Goal: Information Seeking & Learning: Compare options

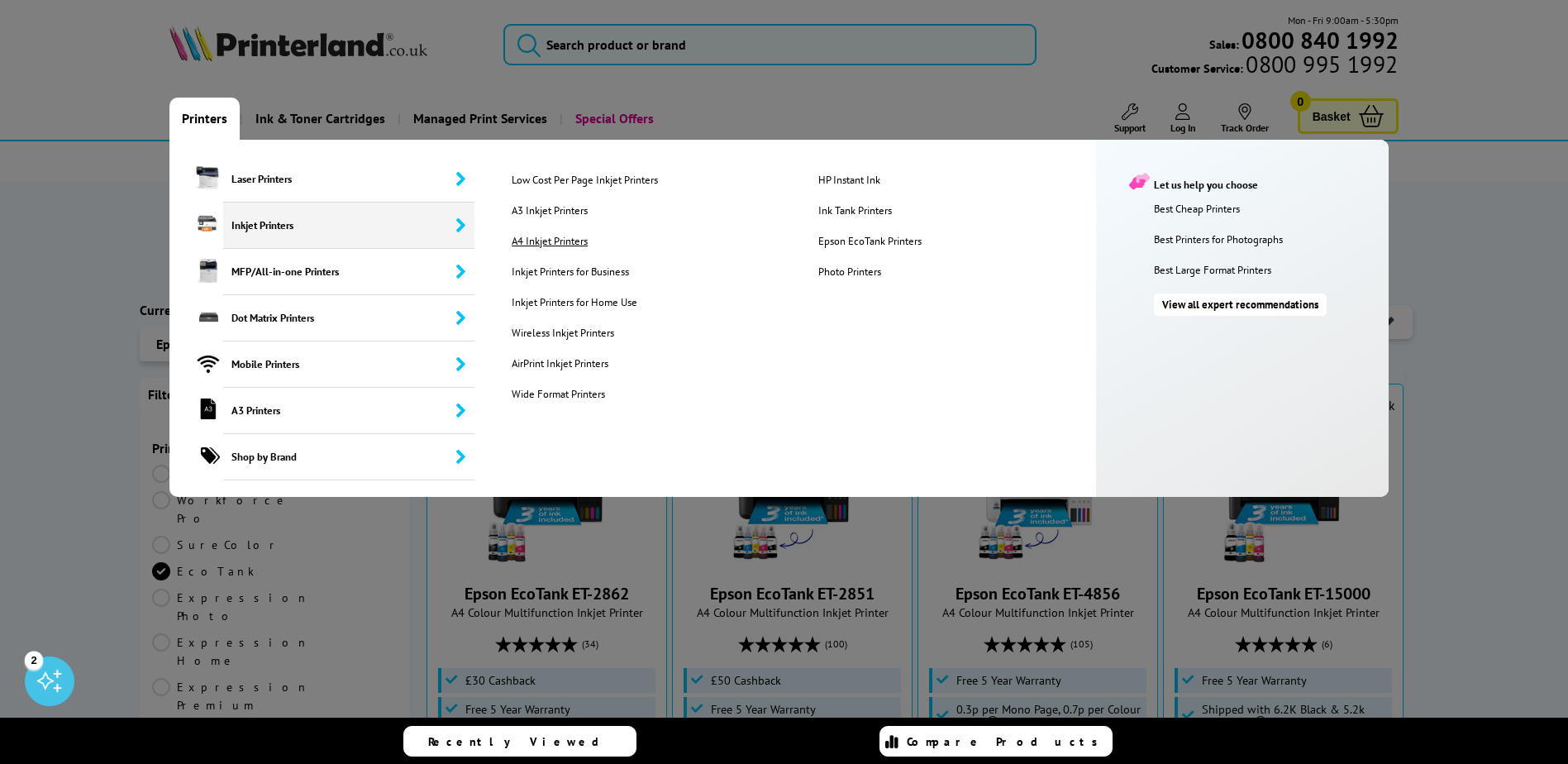
click at [582, 243] on link "A4 Inkjet Printers" at bounding box center [652, 241] width 305 height 14
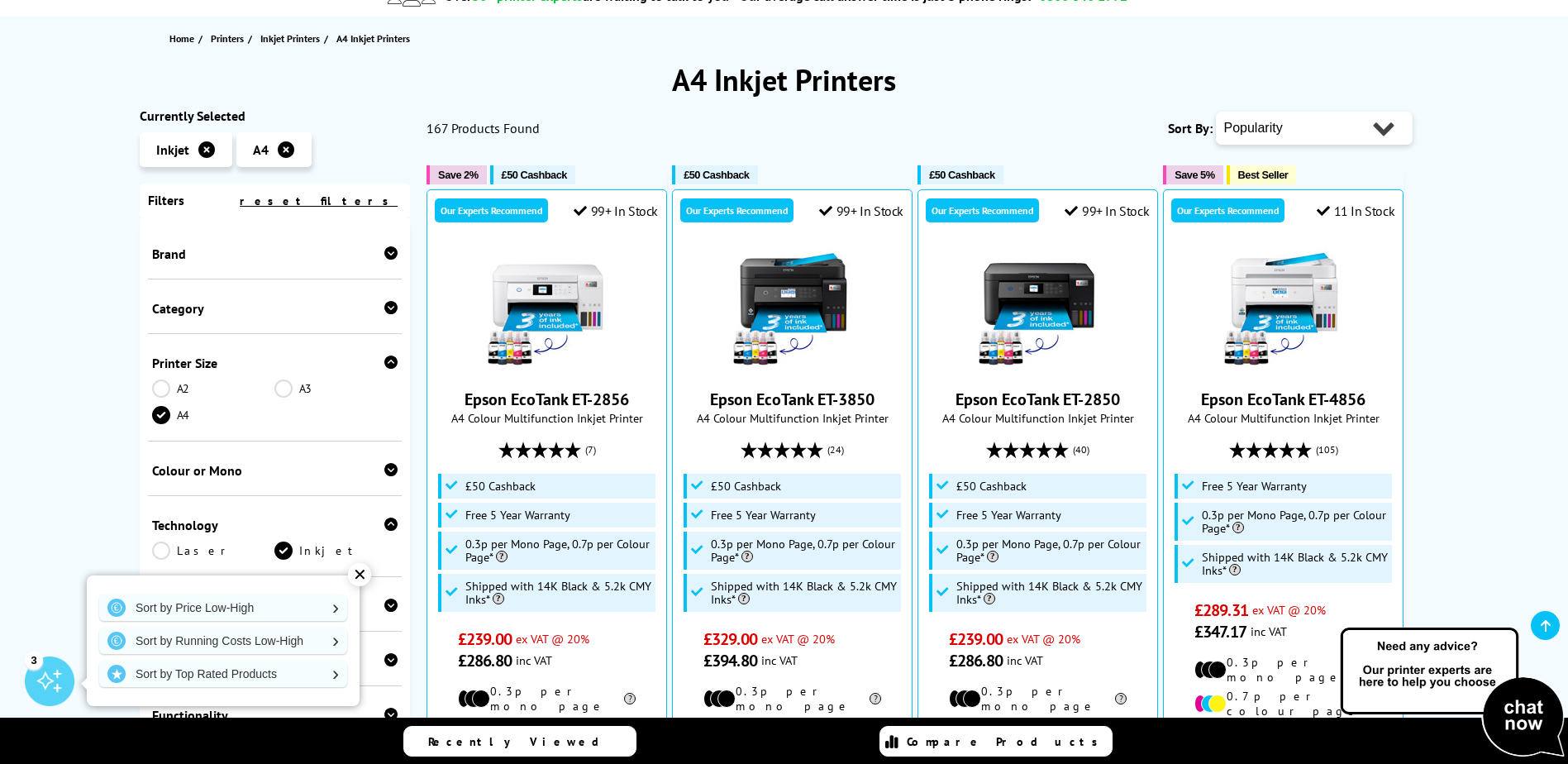
scroll to position [166, 0]
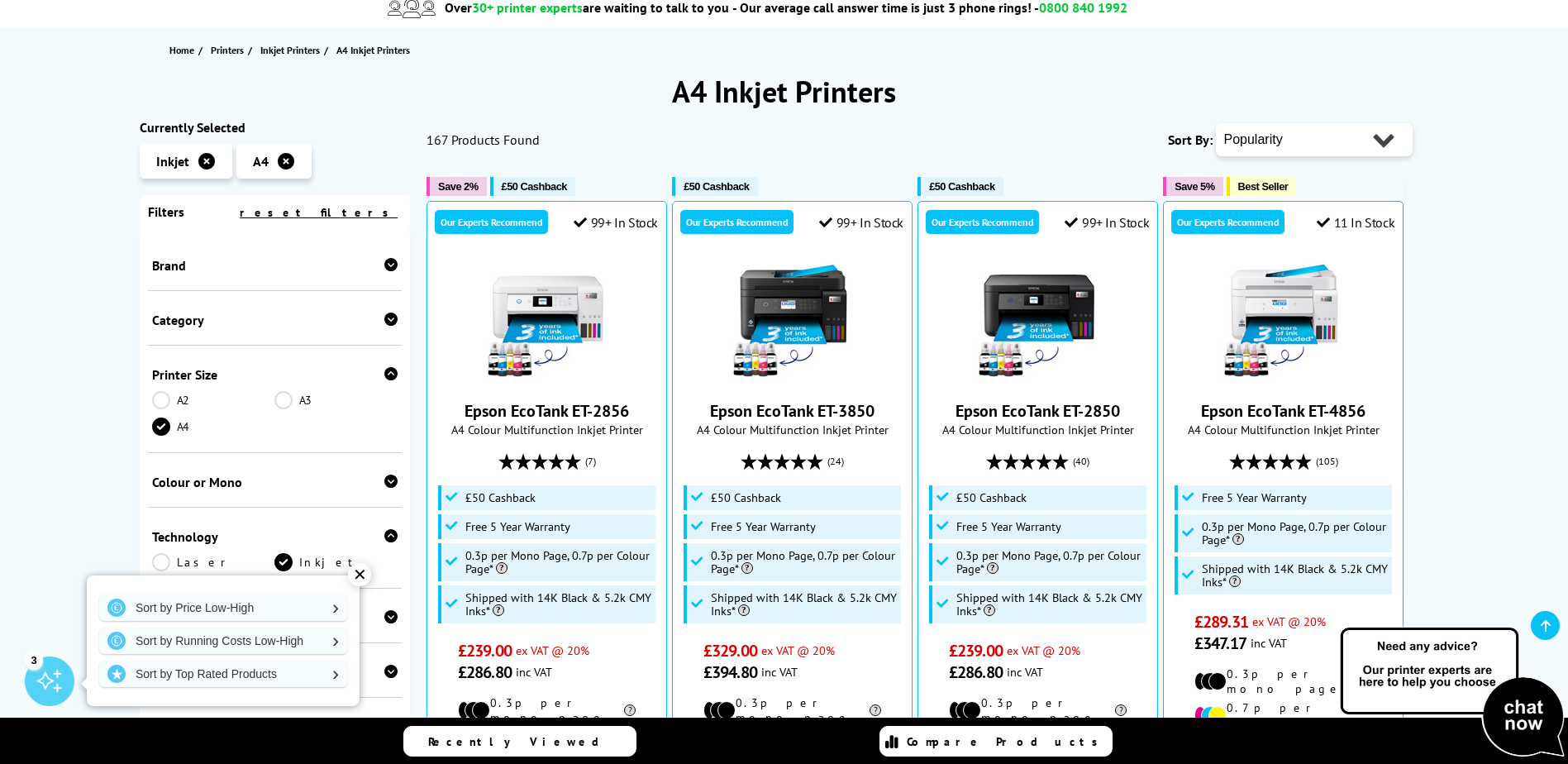
click at [1368, 142] on select "Popularity Rating Price - Low to High Price - High to Low Running Costs - Low t…" at bounding box center [1315, 140] width 197 height 33
select select "Price Ascending"
click at [1216, 123] on select "Popularity Rating Price - Low to High Price - High to Low Running Costs - Low t…" at bounding box center [1315, 140] width 197 height 33
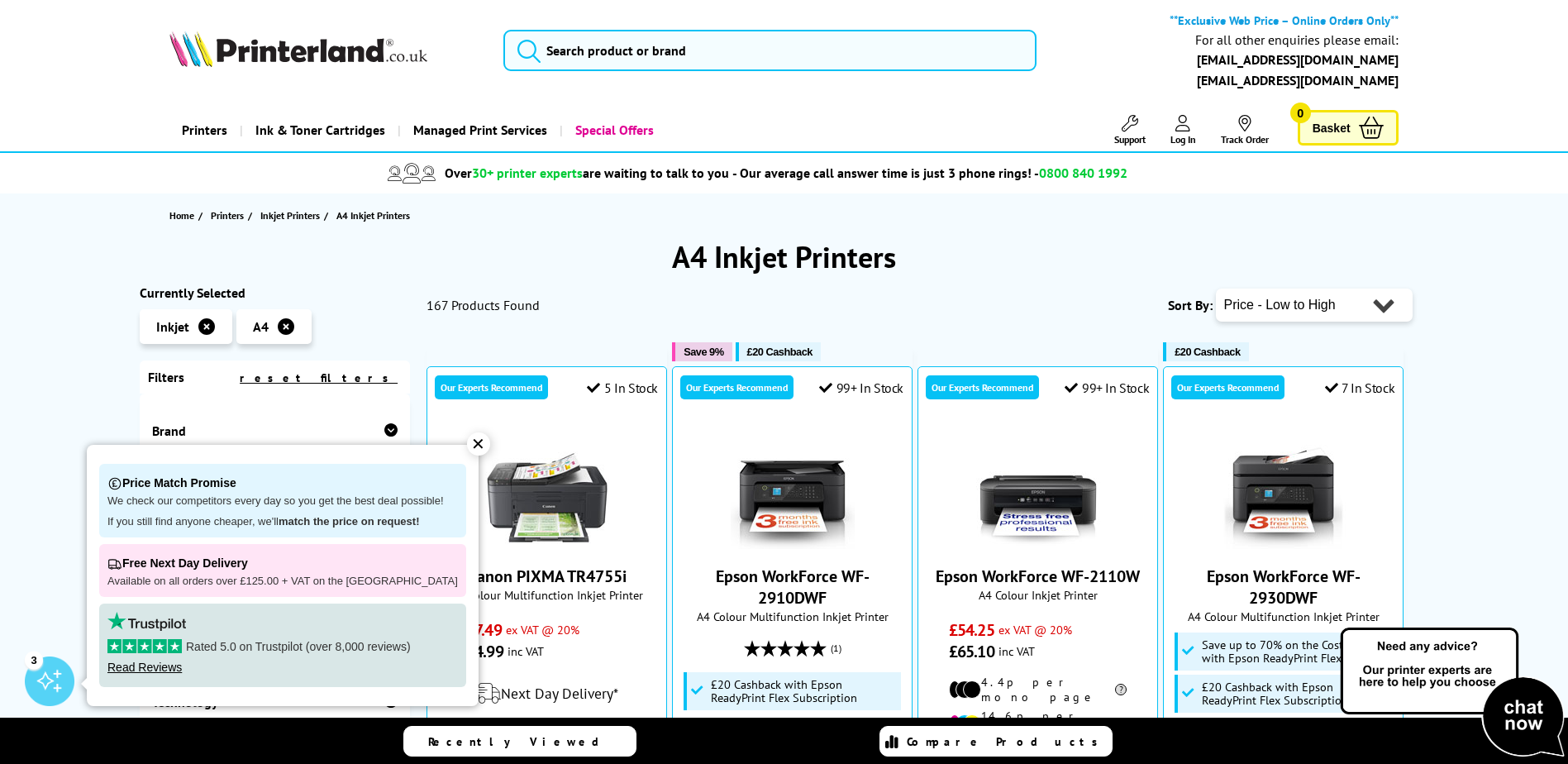
click at [467, 443] on div "✕" at bounding box center [479, 444] width 23 height 23
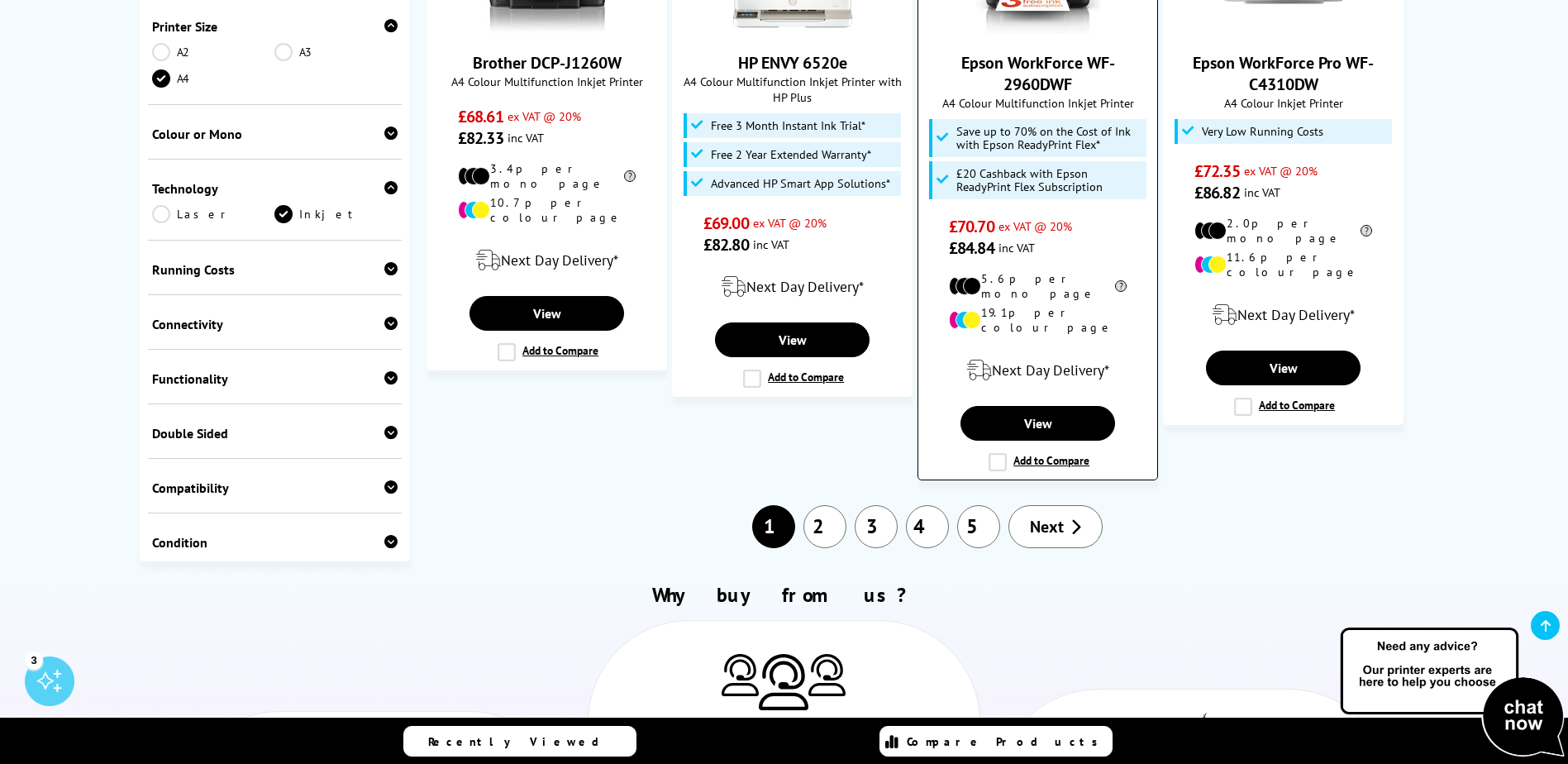
scroll to position [1819, 0]
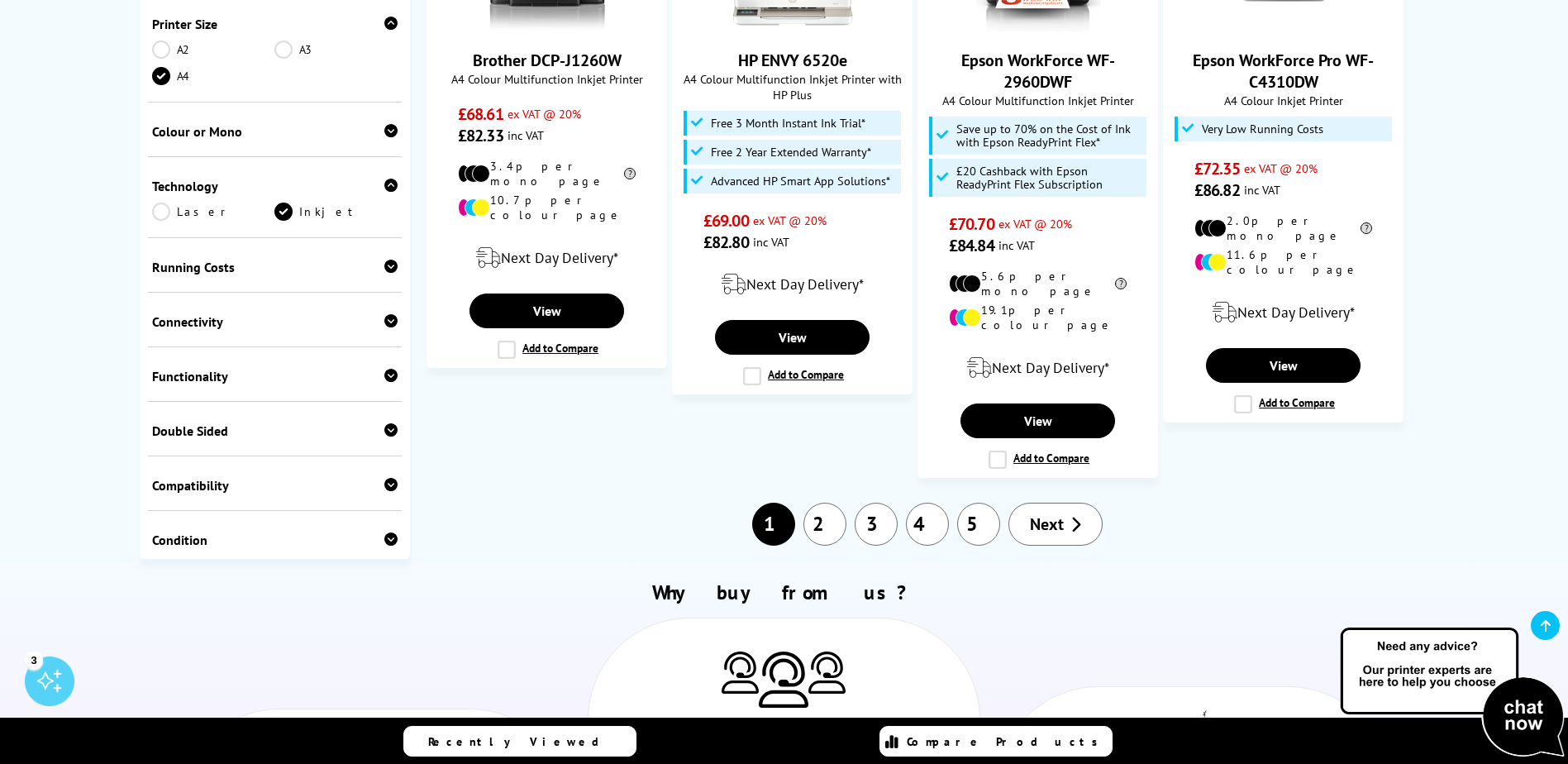
click at [1038, 513] on span "Next" at bounding box center [1046, 524] width 34 height 22
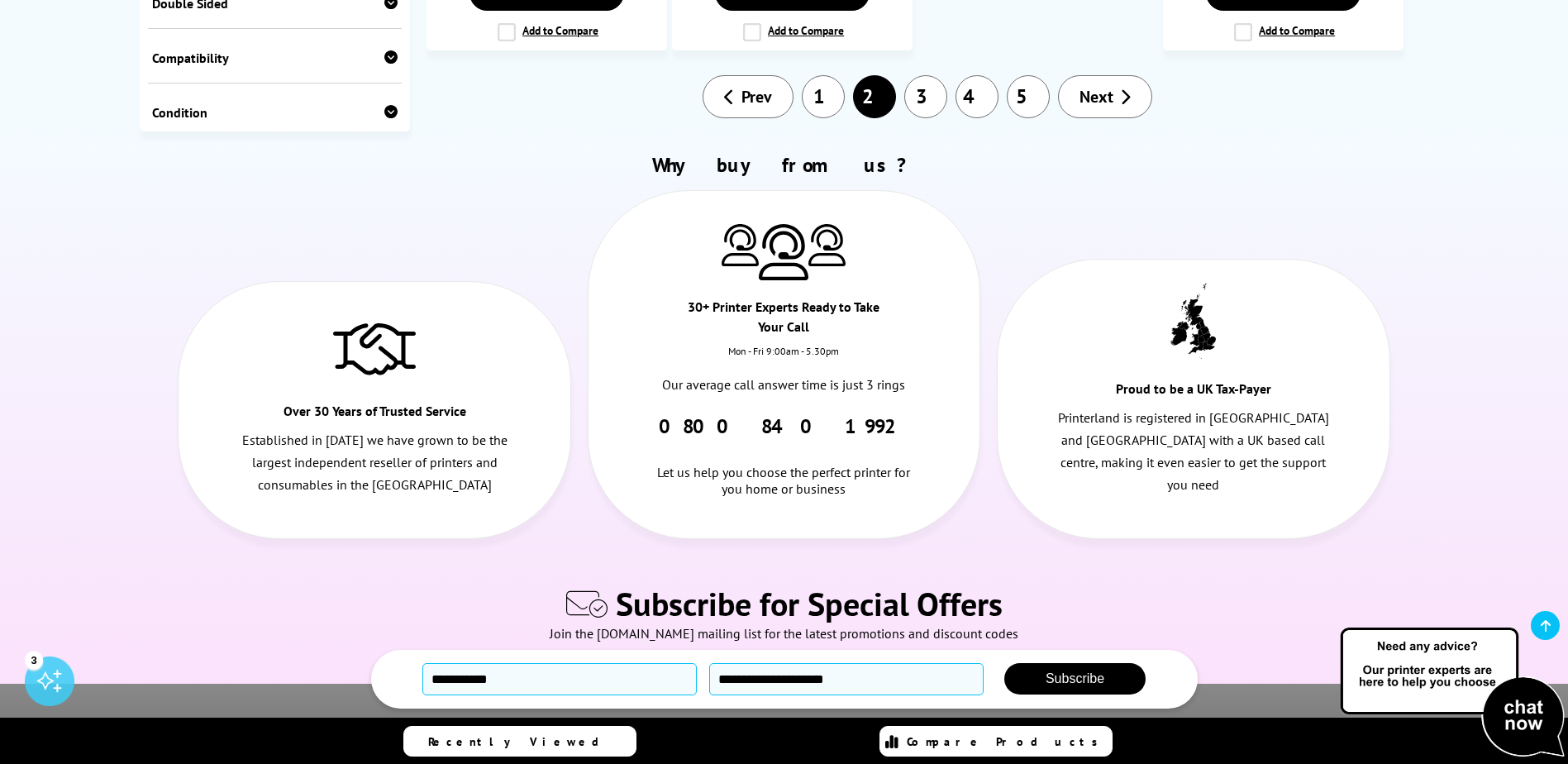
scroll to position [1901, 0]
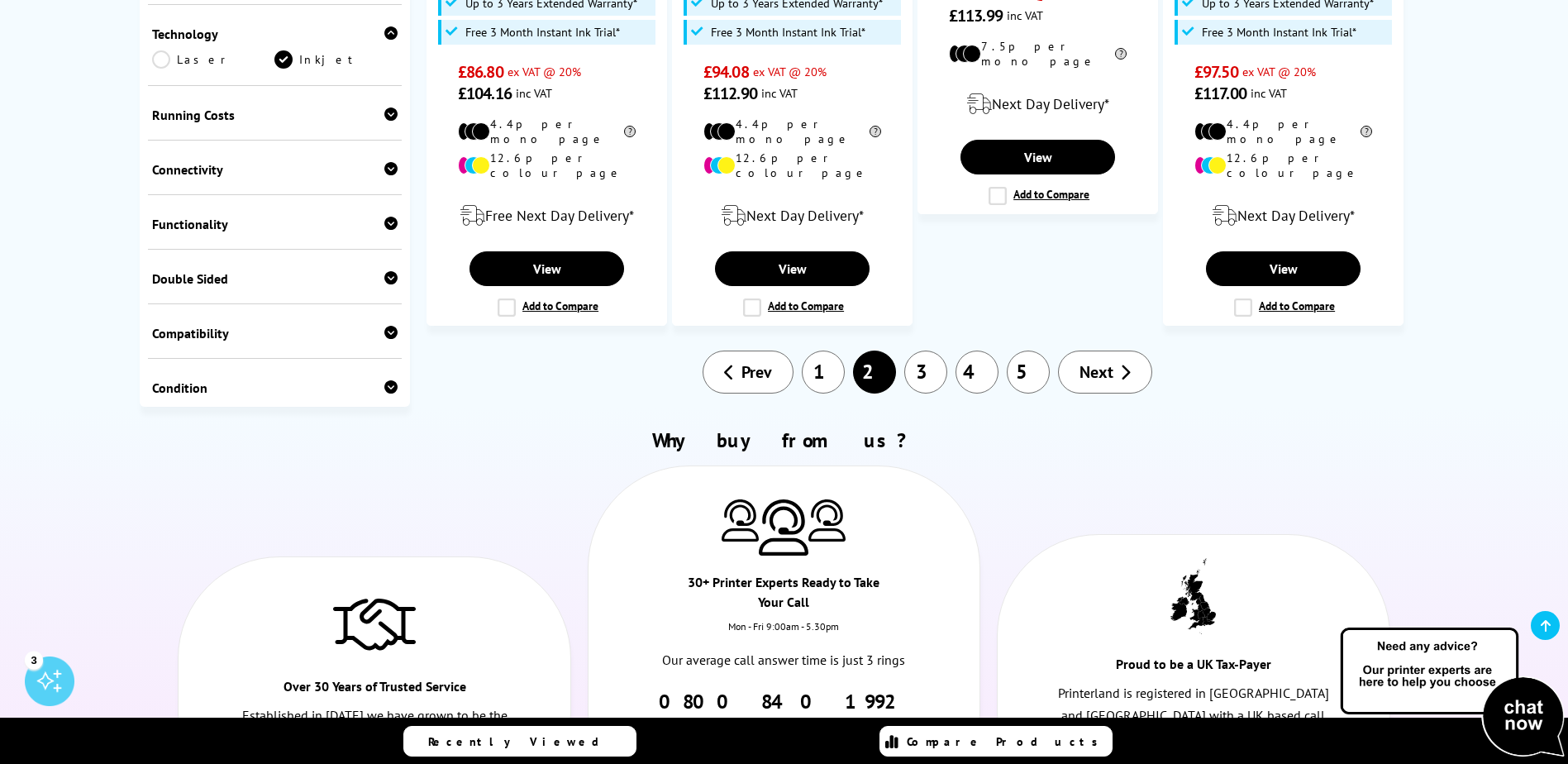
click at [831, 350] on link "1" at bounding box center [824, 372] width 43 height 43
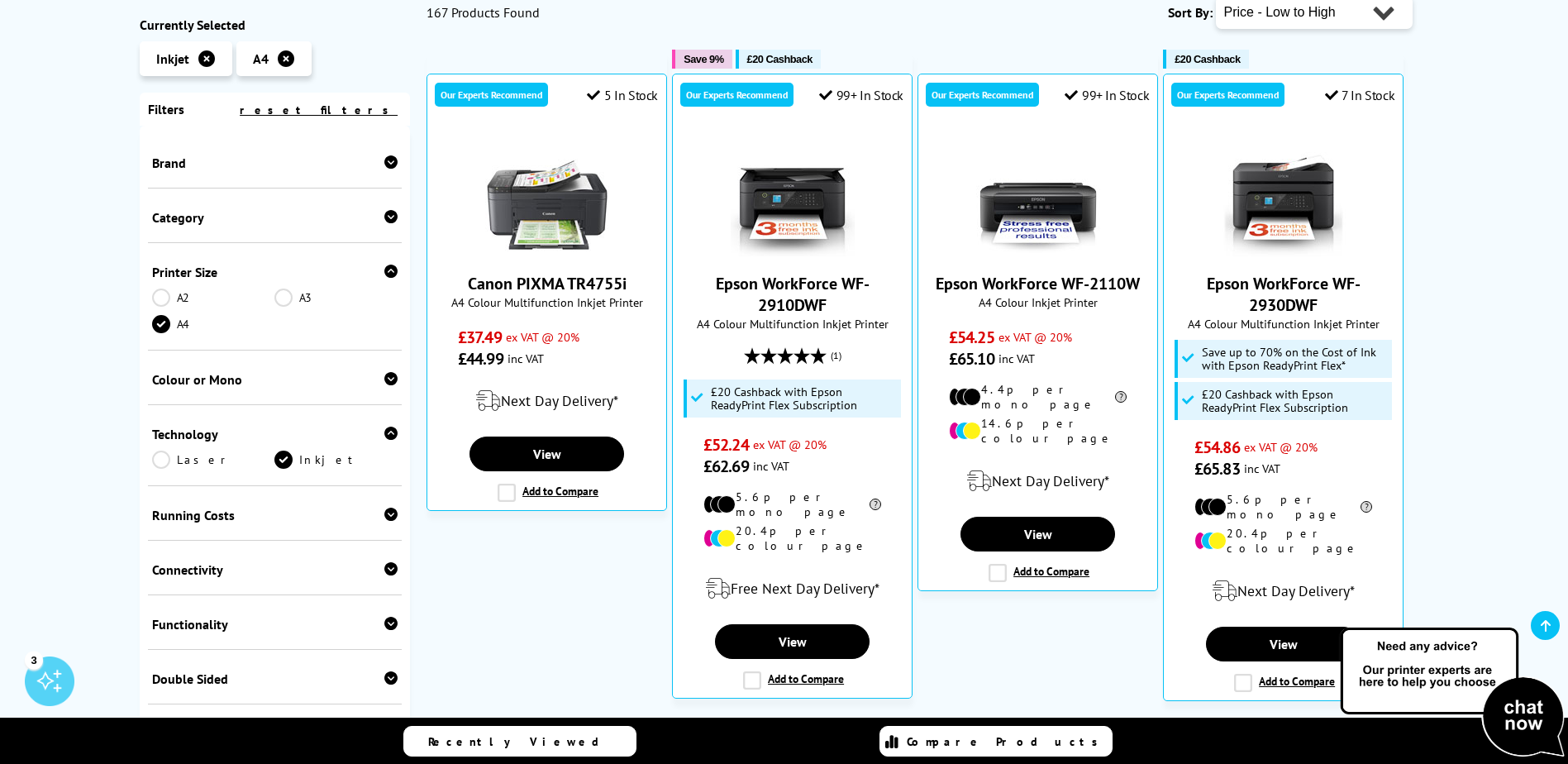
scroll to position [330, 0]
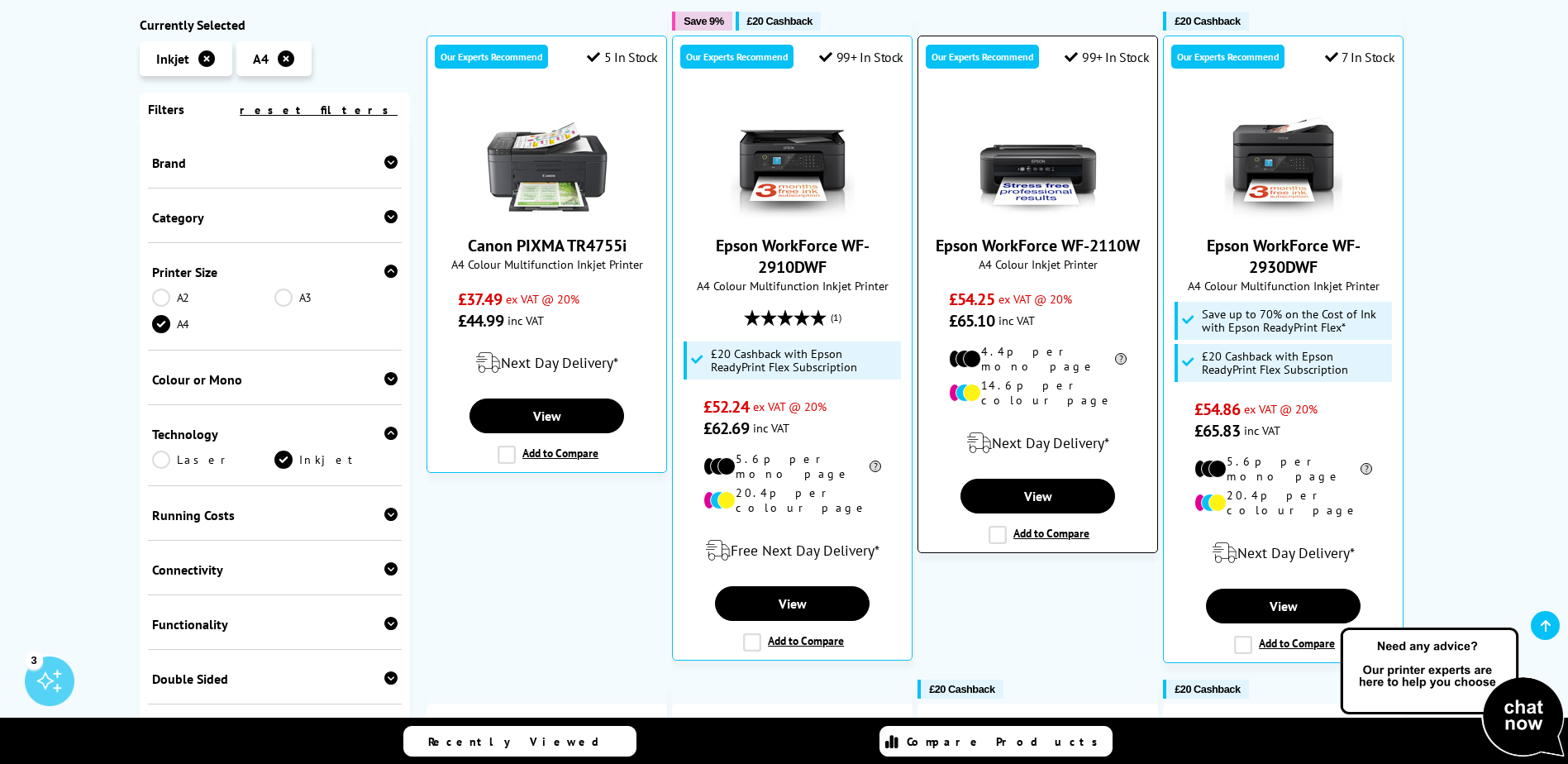
click at [1027, 172] on img at bounding box center [1038, 156] width 124 height 124
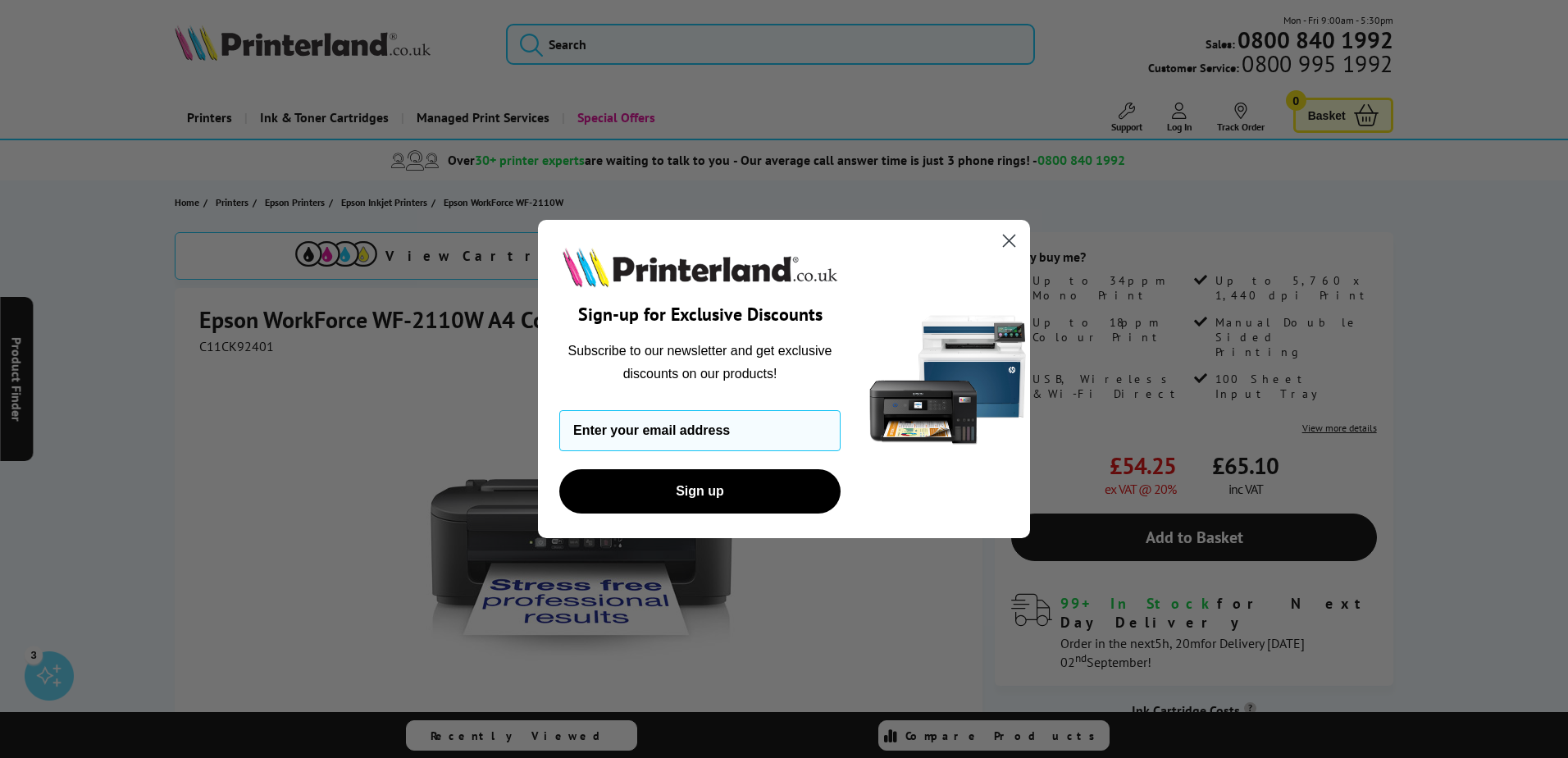
click at [1006, 241] on circle "Close dialog" at bounding box center [1009, 241] width 27 height 27
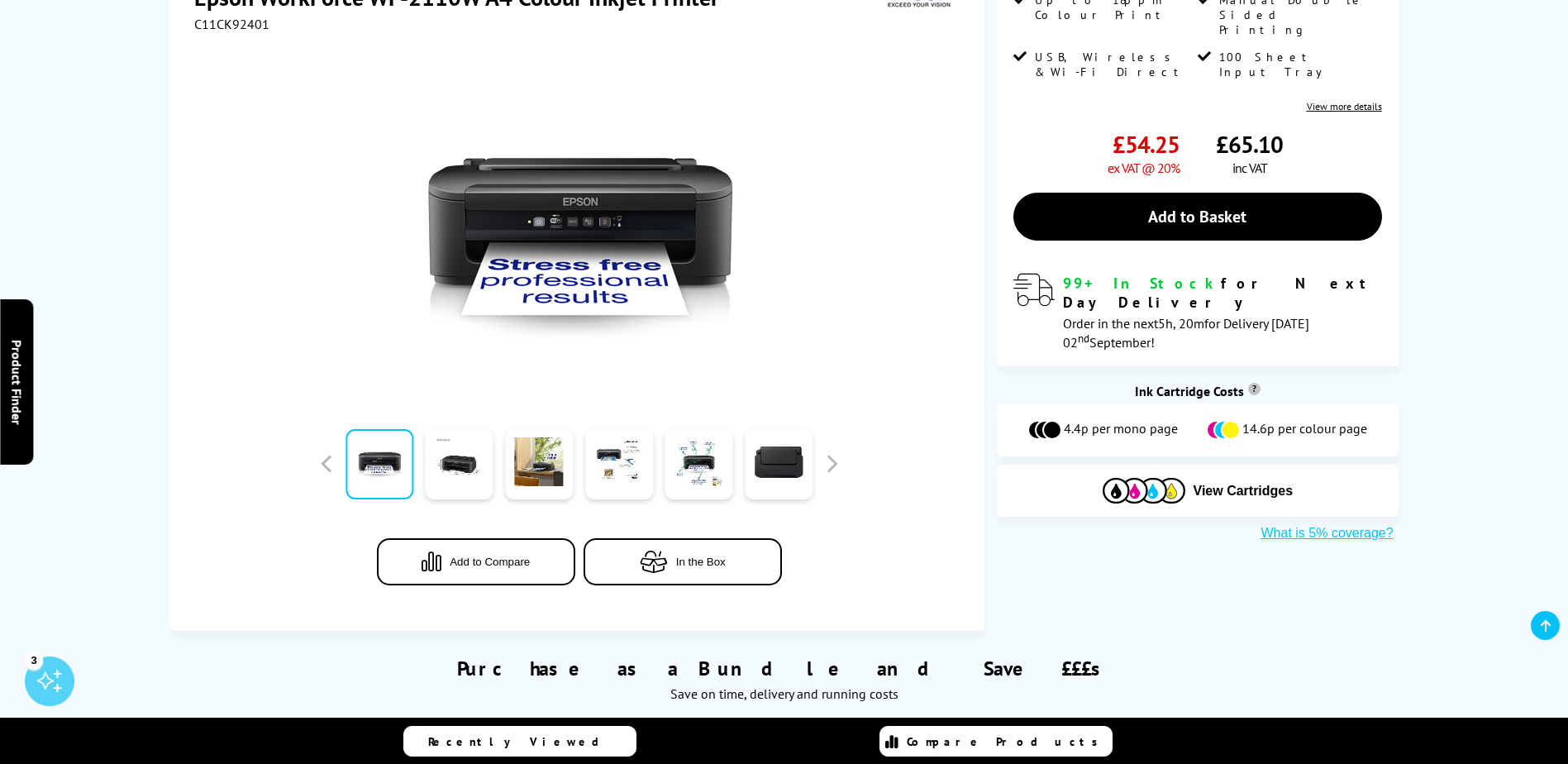
scroll to position [330, 0]
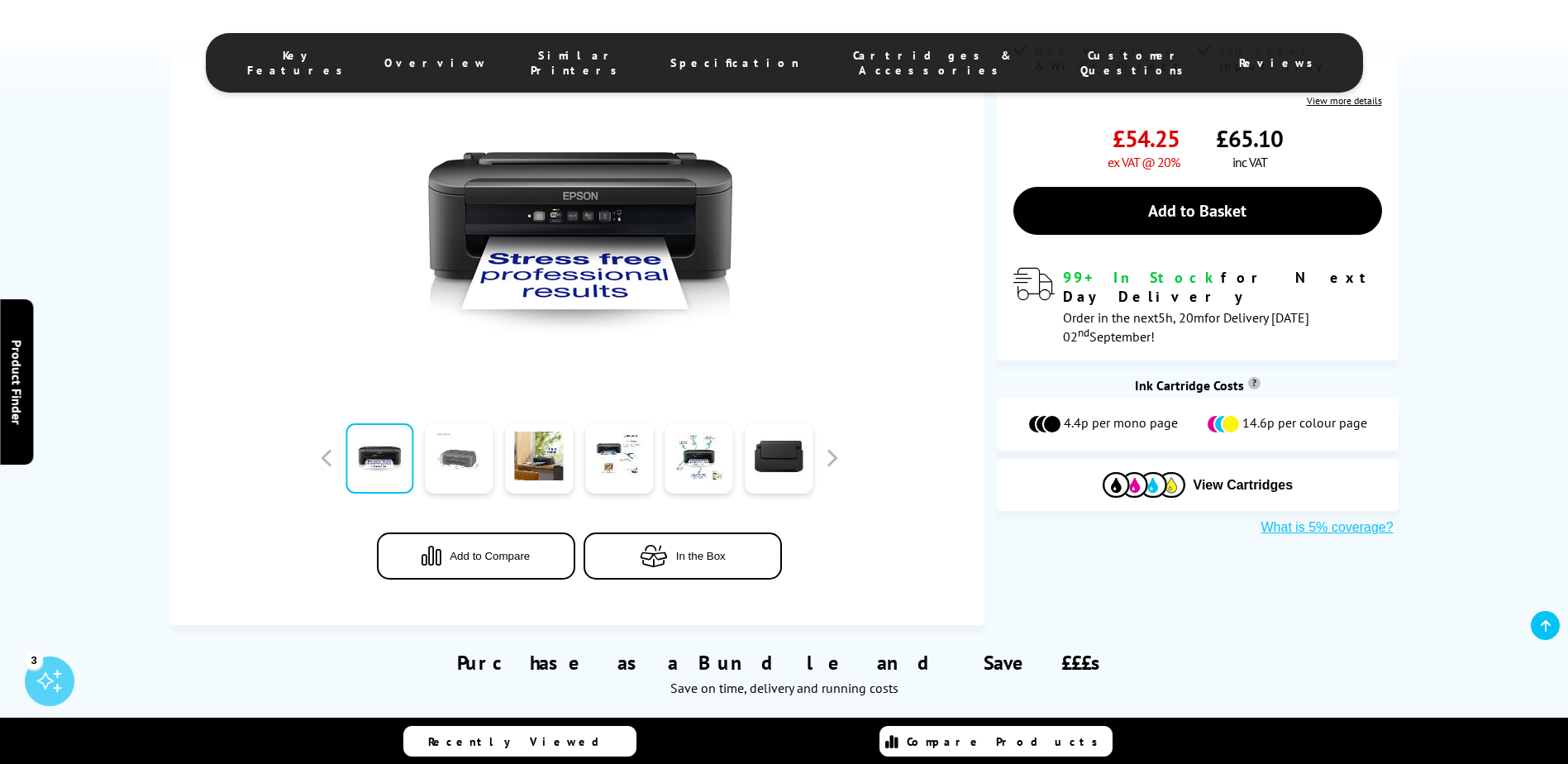
click at [469, 476] on link at bounding box center [459, 458] width 68 height 70
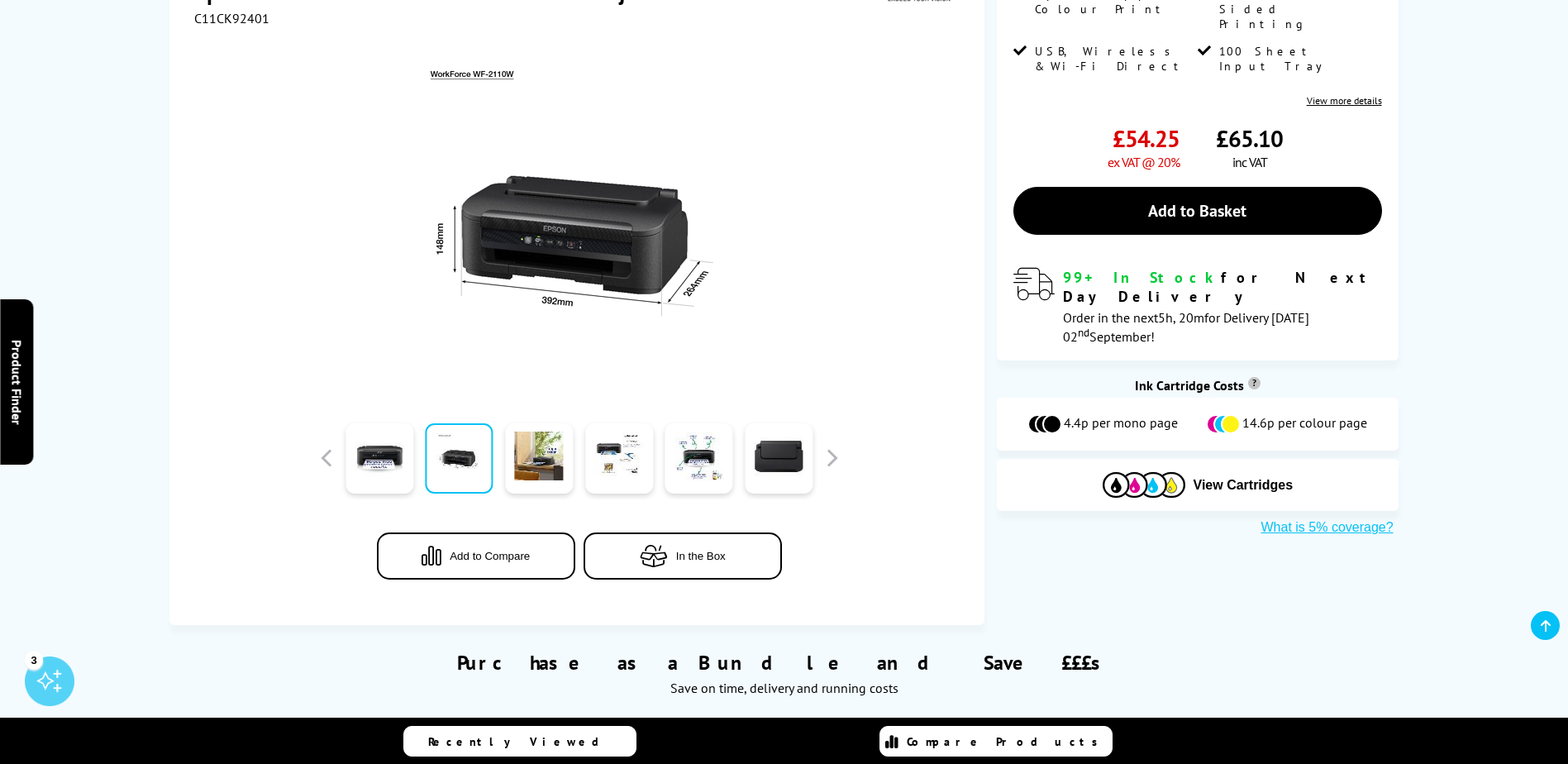
scroll to position [0, 0]
